Goal: Transaction & Acquisition: Book appointment/travel/reservation

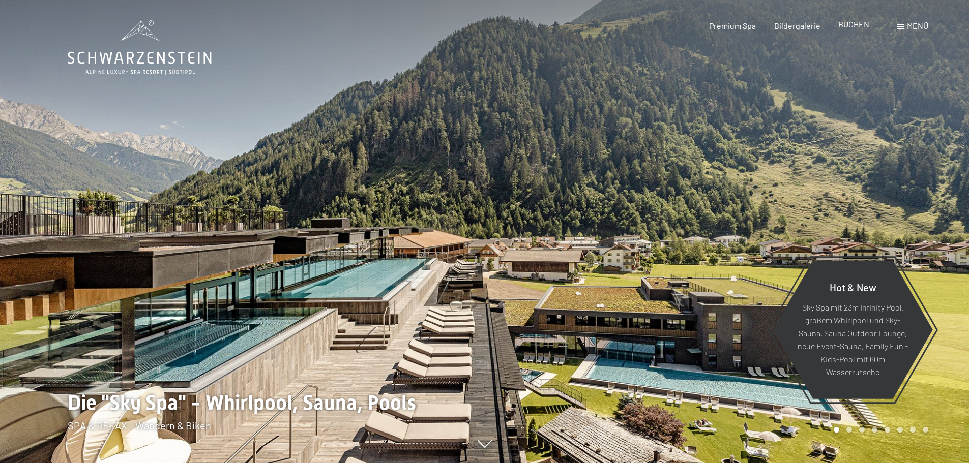
click at [850, 28] on span "BUCHEN" at bounding box center [853, 24] width 31 height 10
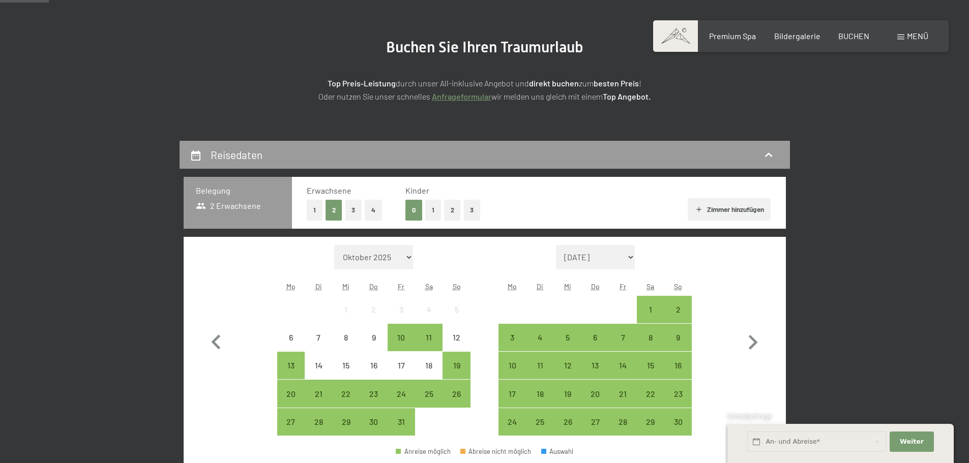
scroll to position [305, 0]
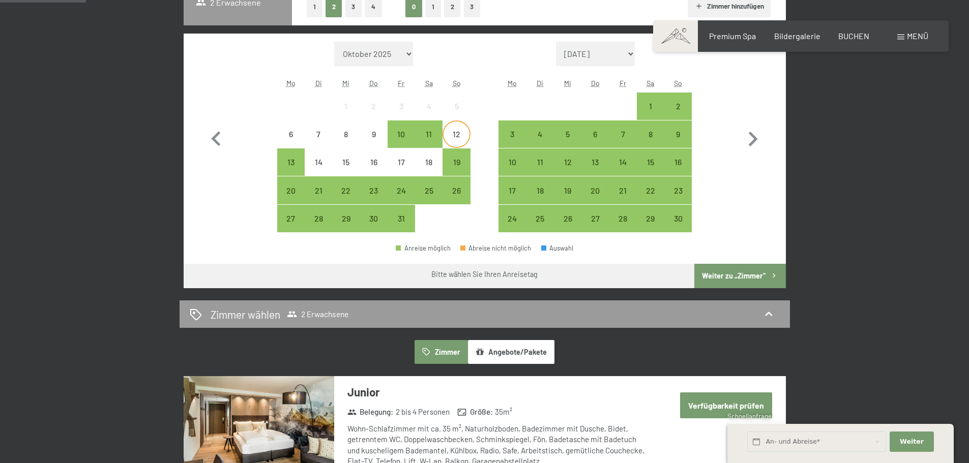
click at [450, 136] on div "12" at bounding box center [455, 142] width 25 height 25
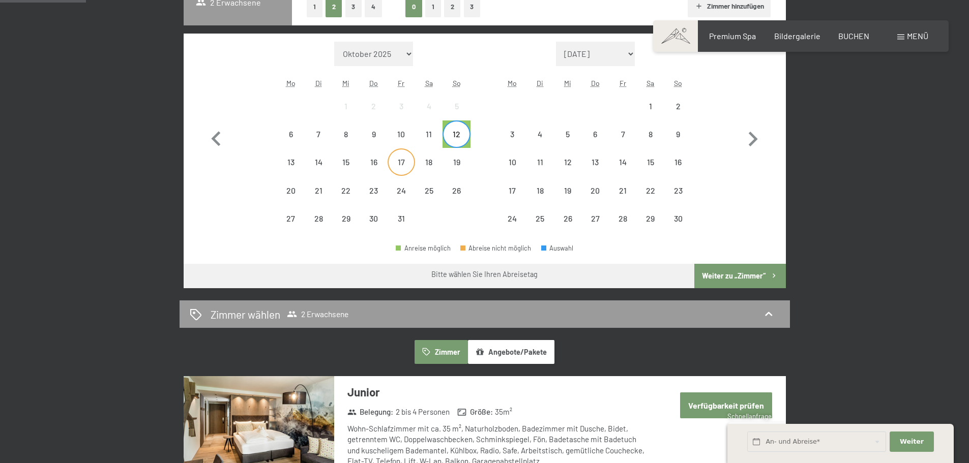
click at [401, 160] on div "17" at bounding box center [400, 170] width 25 height 25
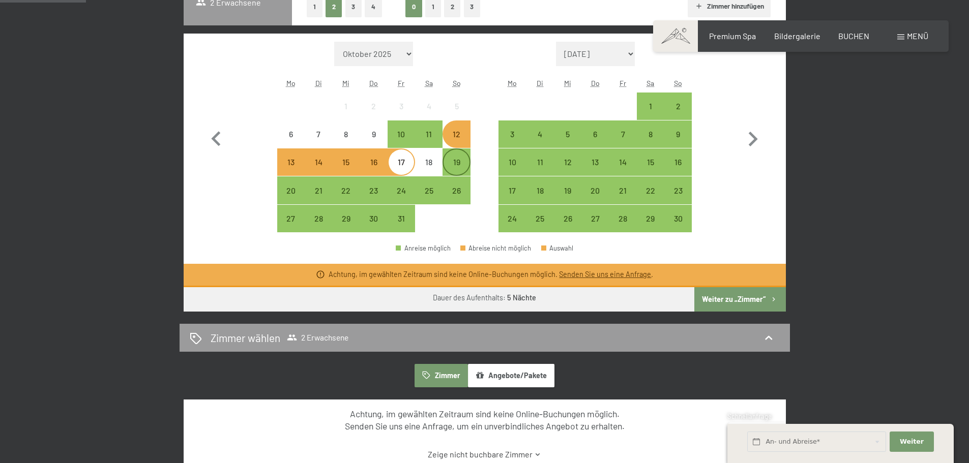
click at [454, 168] on div "19" at bounding box center [455, 170] width 25 height 25
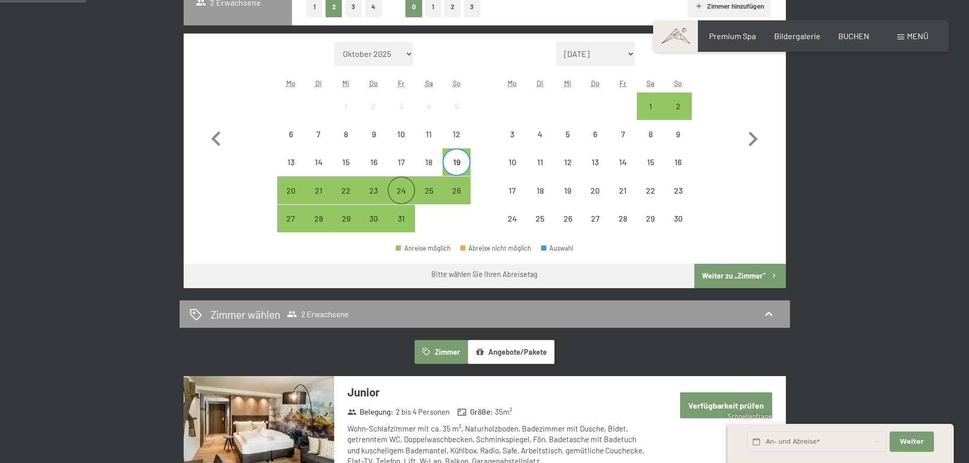
click at [391, 191] on div "24" at bounding box center [400, 199] width 25 height 25
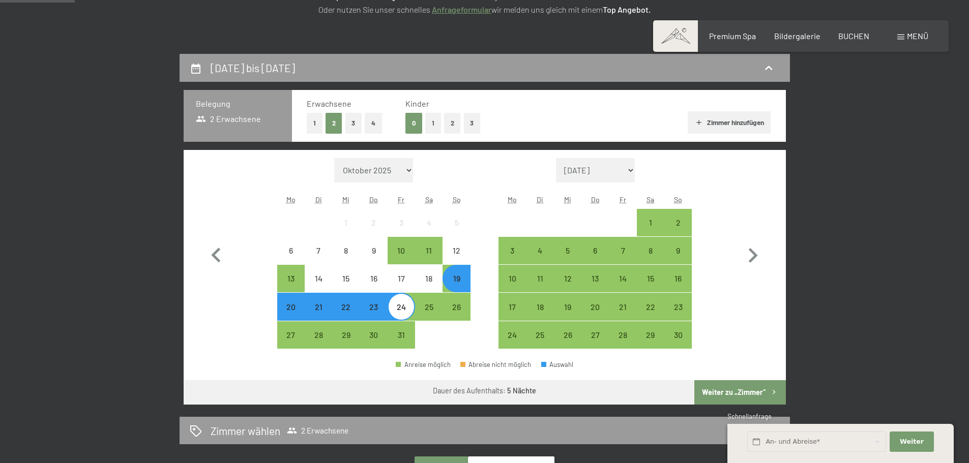
scroll to position [153, 0]
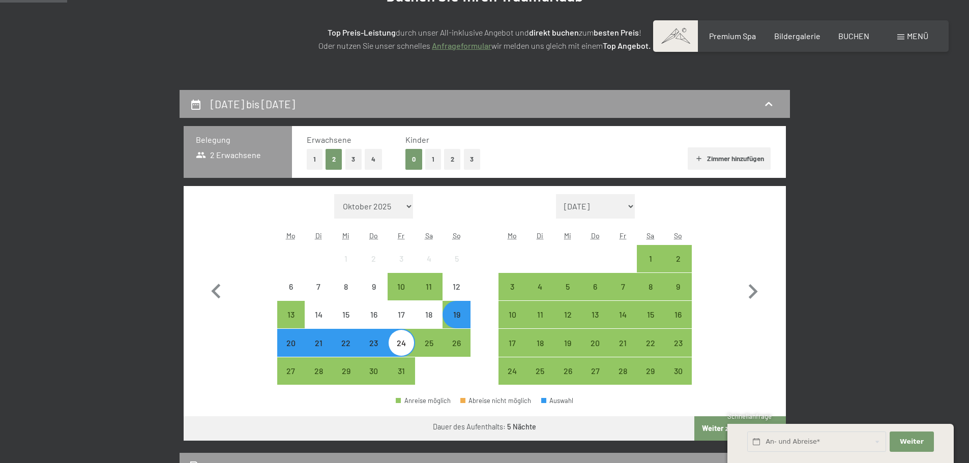
click at [447, 159] on button "2" at bounding box center [452, 159] width 17 height 21
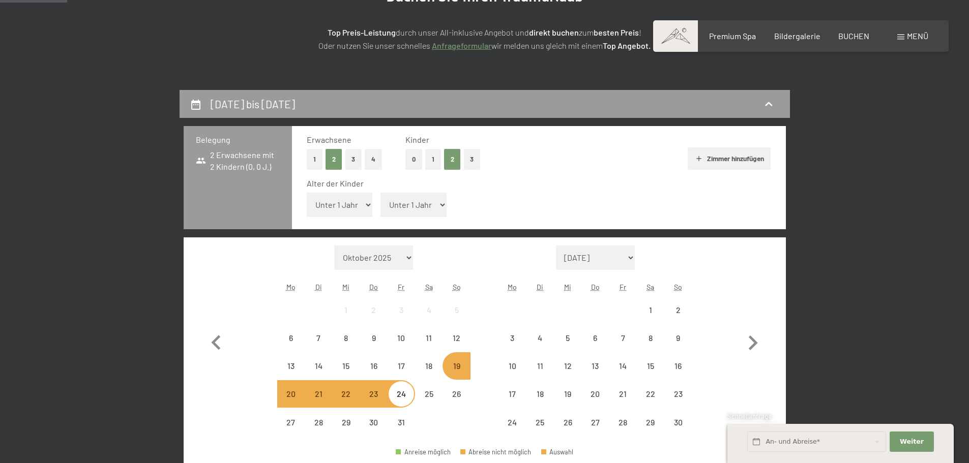
click at [368, 203] on select "Unter 1 Jahr 1 Jahr 2 Jahre 3 Jahre 4 Jahre 5 Jahre 6 Jahre 7 Jahre 8 Jahre 9 J…" at bounding box center [340, 205] width 66 height 24
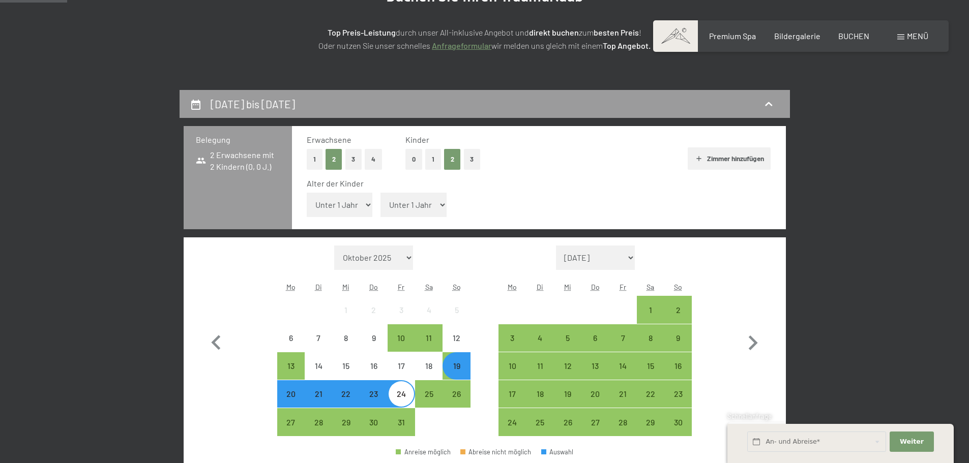
select select "13"
click at [307, 193] on select "Unter 1 Jahr 1 Jahr 2 Jahre 3 Jahre 4 Jahre 5 Jahre 6 Jahre 7 Jahre 8 Jahre 9 J…" at bounding box center [340, 205] width 66 height 24
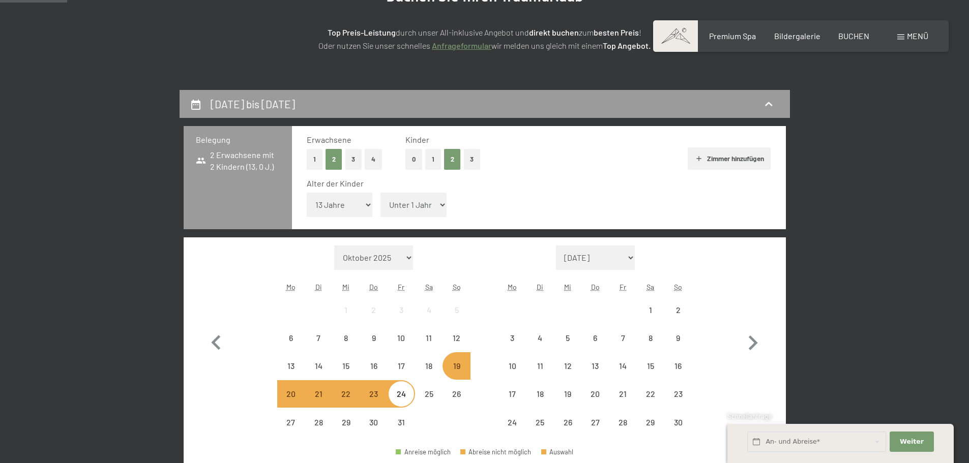
click at [394, 197] on select "Unter 1 Jahr 1 Jahr 2 Jahre 3 Jahre 4 Jahre 5 Jahre 6 Jahre 7 Jahre 8 Jahre 9 J…" at bounding box center [413, 205] width 66 height 24
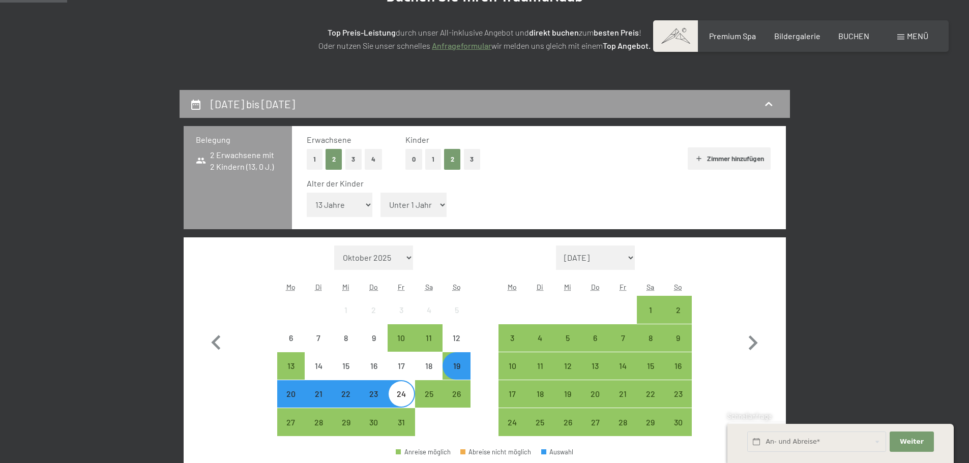
select select "11"
click at [380, 193] on select "Unter 1 Jahr 1 Jahr 2 Jahre 3 Jahre 4 Jahre 5 Jahre 6 Jahre 7 Jahre 8 Jahre 9 J…" at bounding box center [413, 205] width 66 height 24
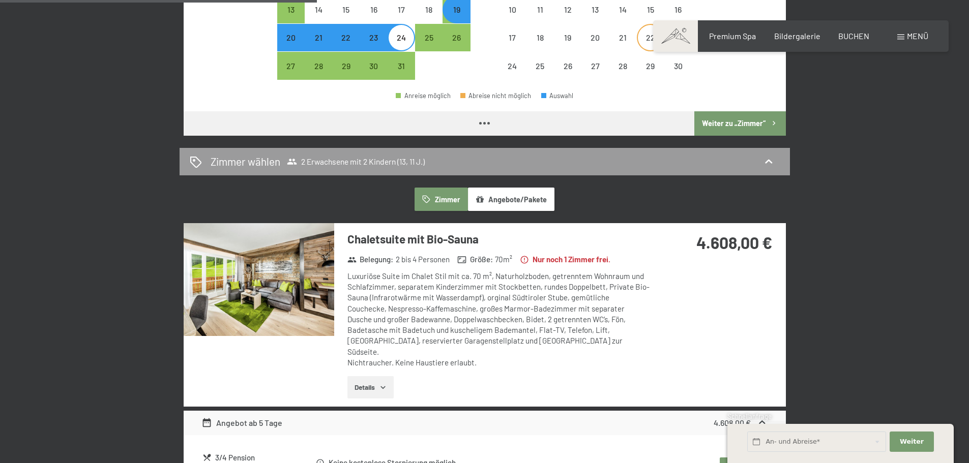
scroll to position [559, 0]
